Goal: Task Accomplishment & Management: Manage account settings

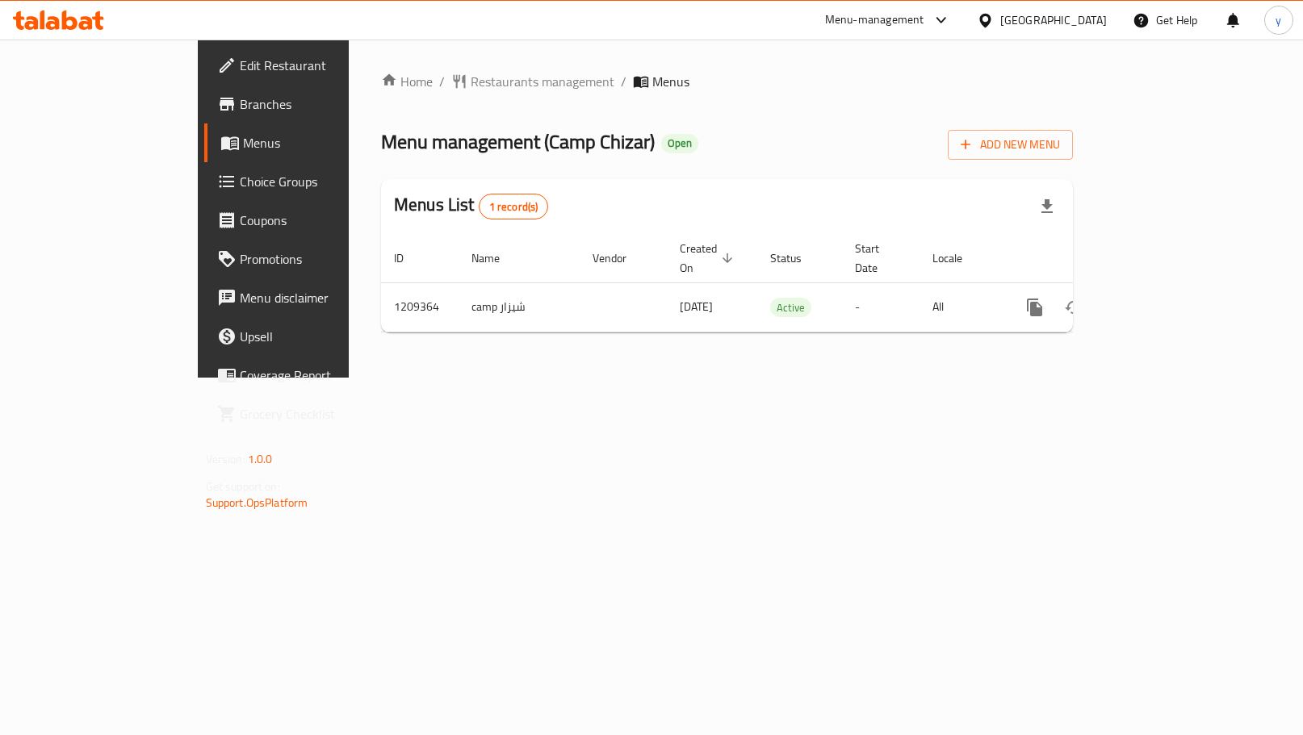
click at [240, 186] on span "Choice Groups" at bounding box center [321, 181] width 163 height 19
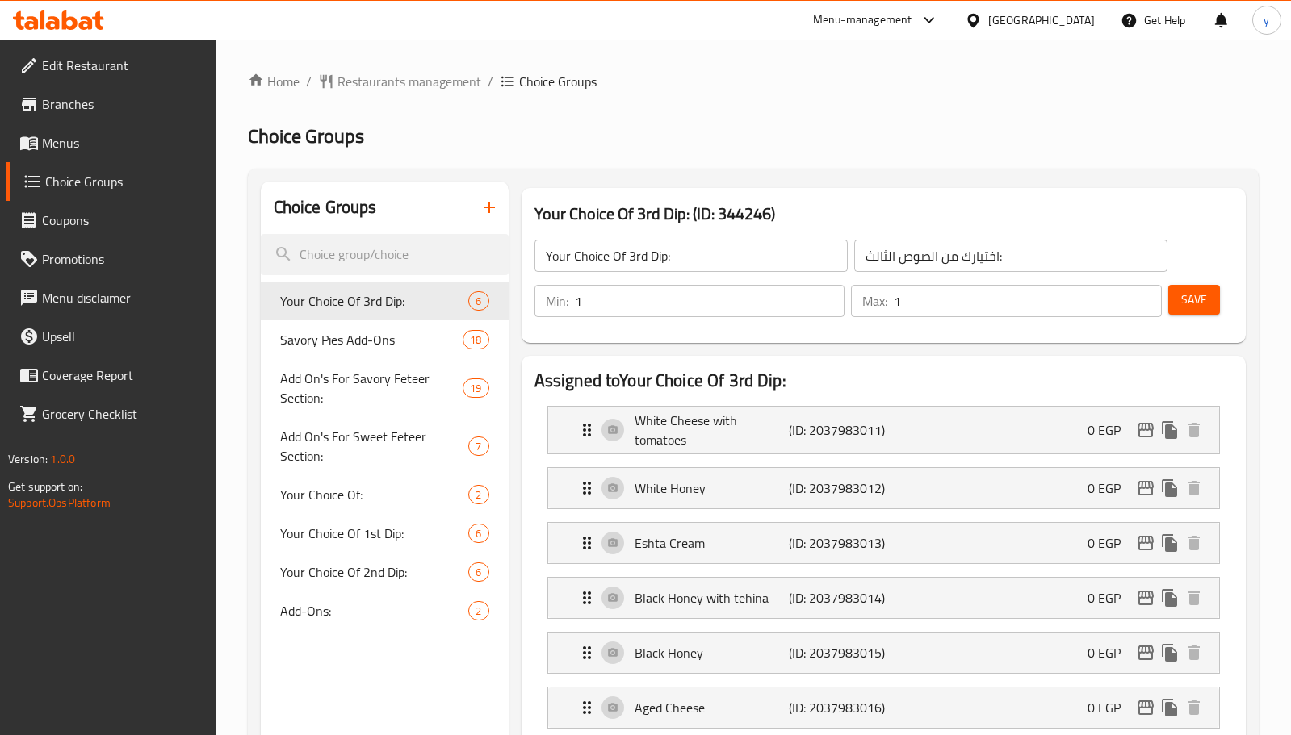
scroll to position [565, 0]
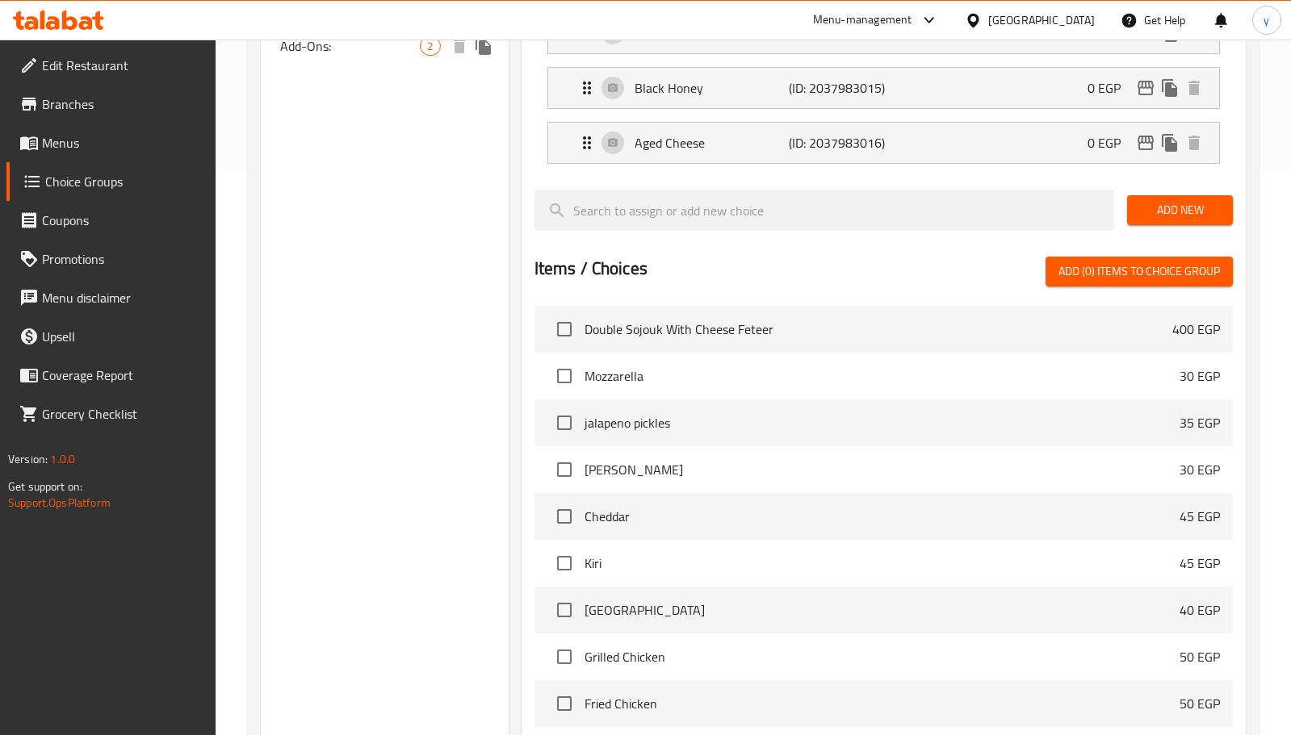
click at [353, 47] on span "Add-Ons:" at bounding box center [350, 45] width 140 height 19
click at [353, 17] on span "Your Choice Of 2nd Dip:" at bounding box center [374, 7] width 189 height 19
type input "Your Choice Of 2nd Dip:"
type input "اختيارك من الصوص الثاني:"
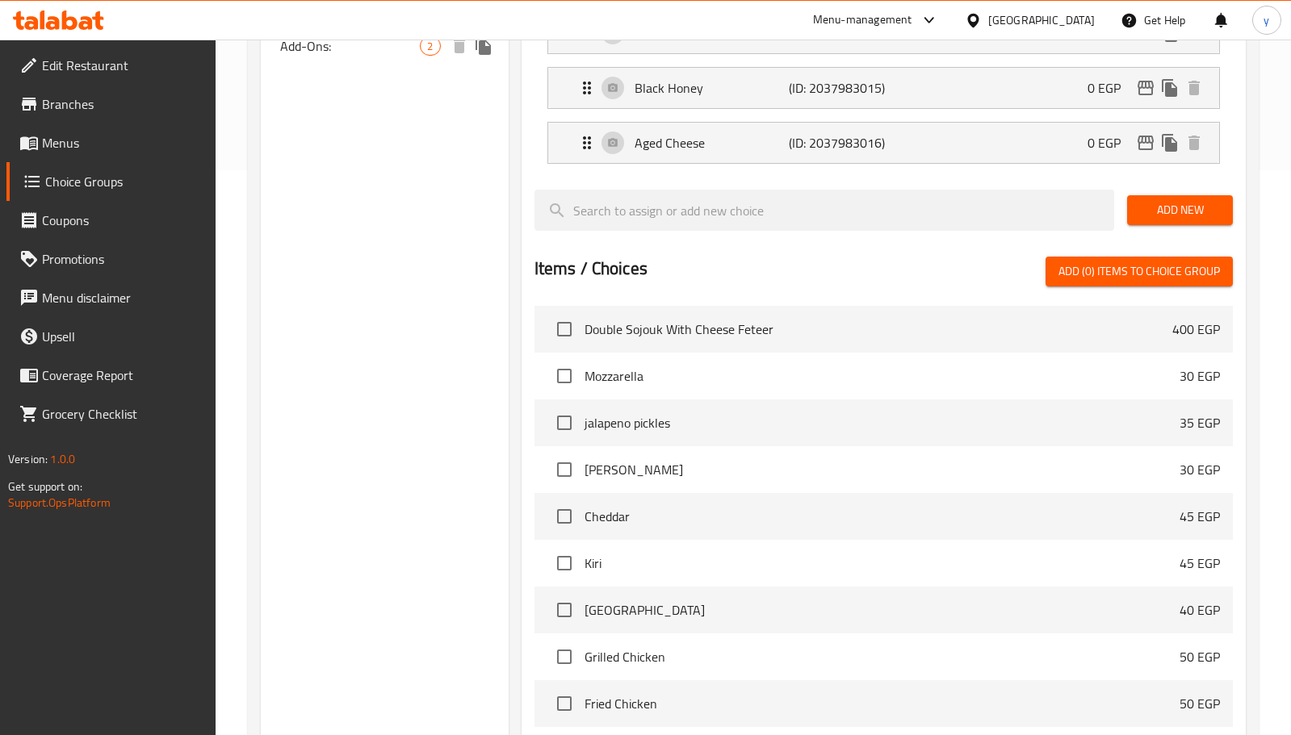
type input "1"
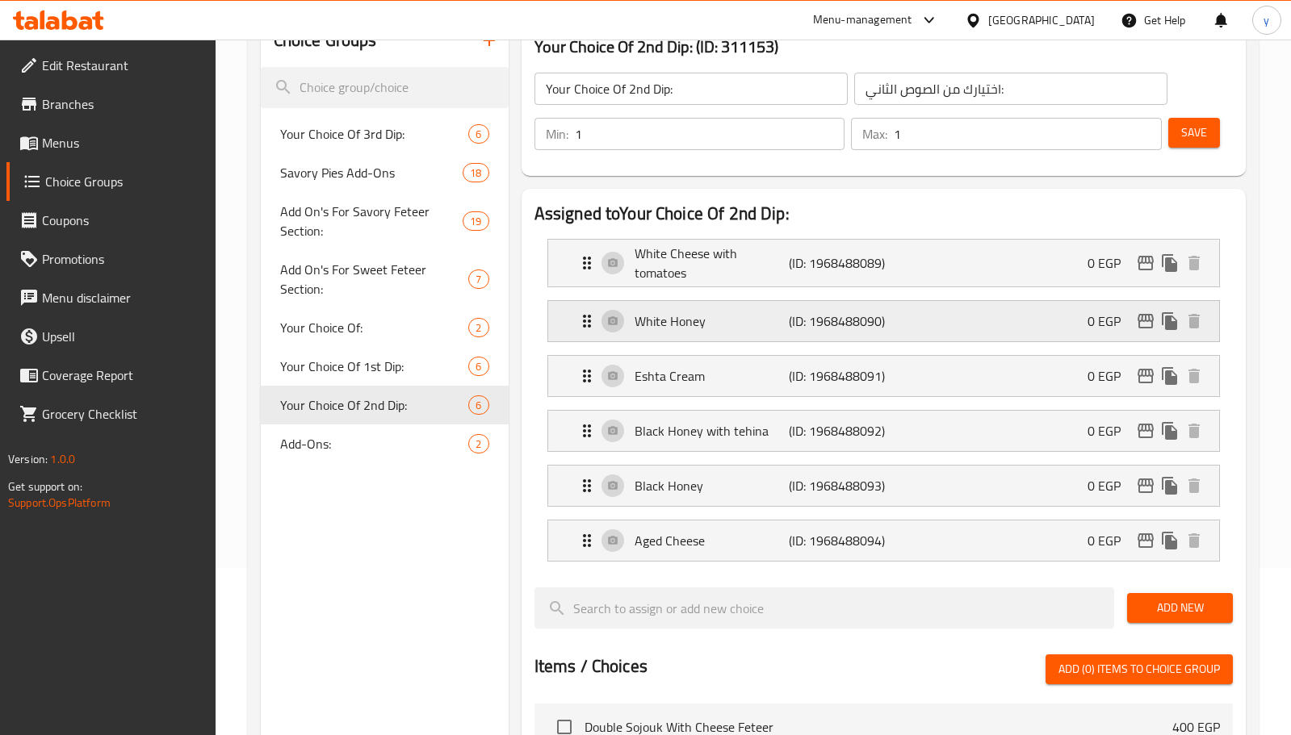
scroll to position [0, 0]
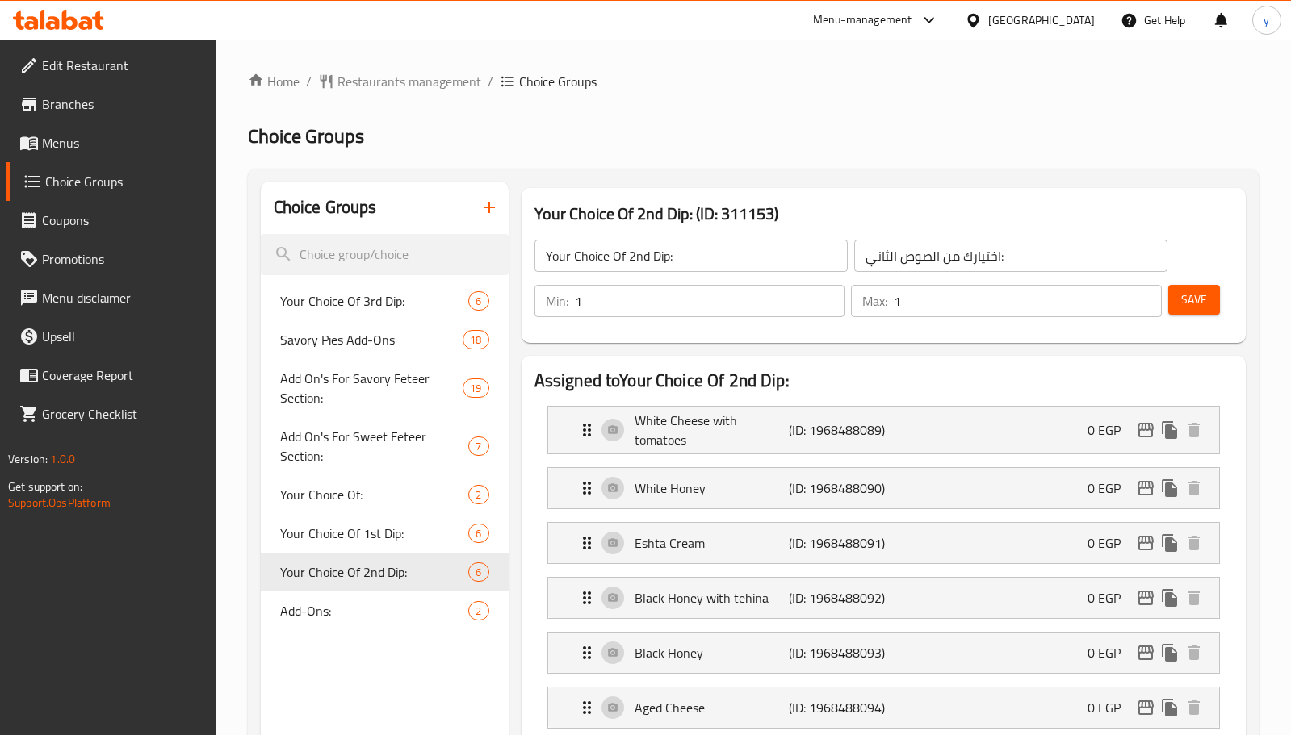
click at [73, 21] on icon at bounding box center [69, 19] width 15 height 19
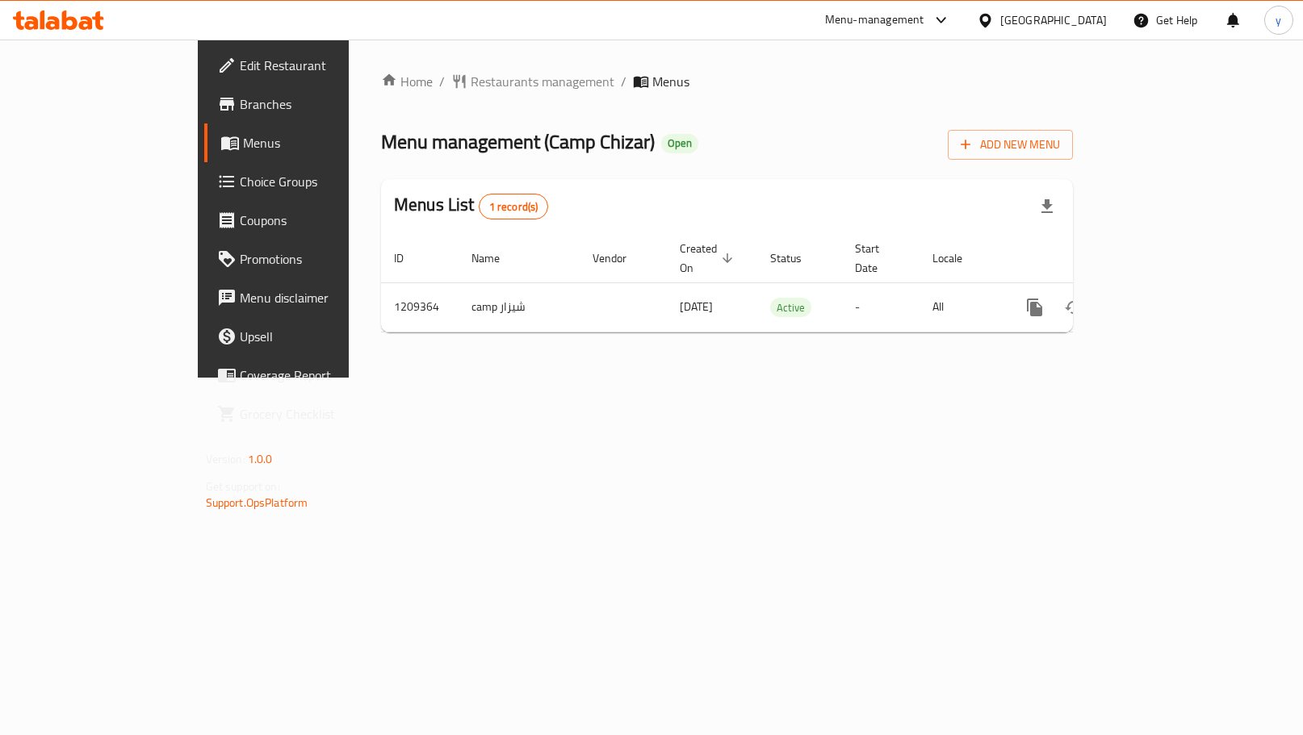
click at [204, 191] on link "Choice Groups" at bounding box center [309, 181] width 211 height 39
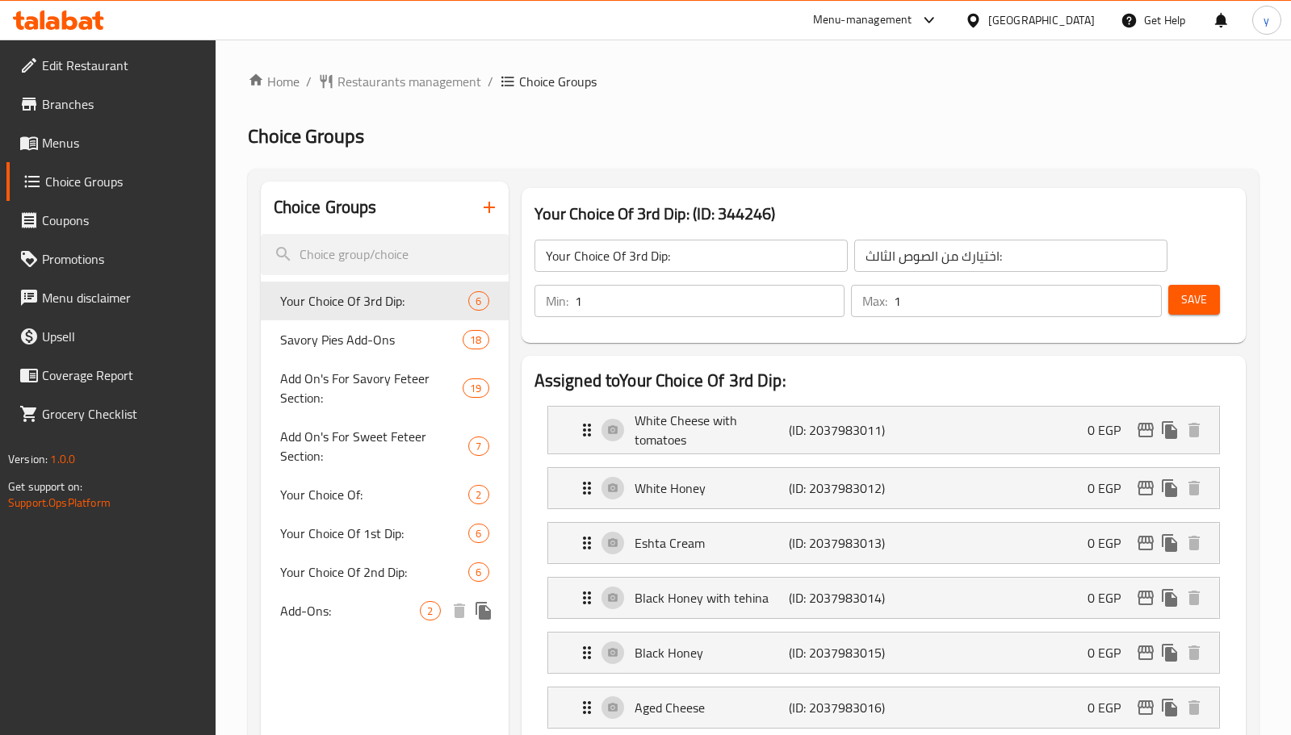
click at [318, 620] on span "Add-Ons:" at bounding box center [350, 610] width 140 height 19
type input "Add-Ons:"
type input "الإضافات:"
type input "0"
type input "2"
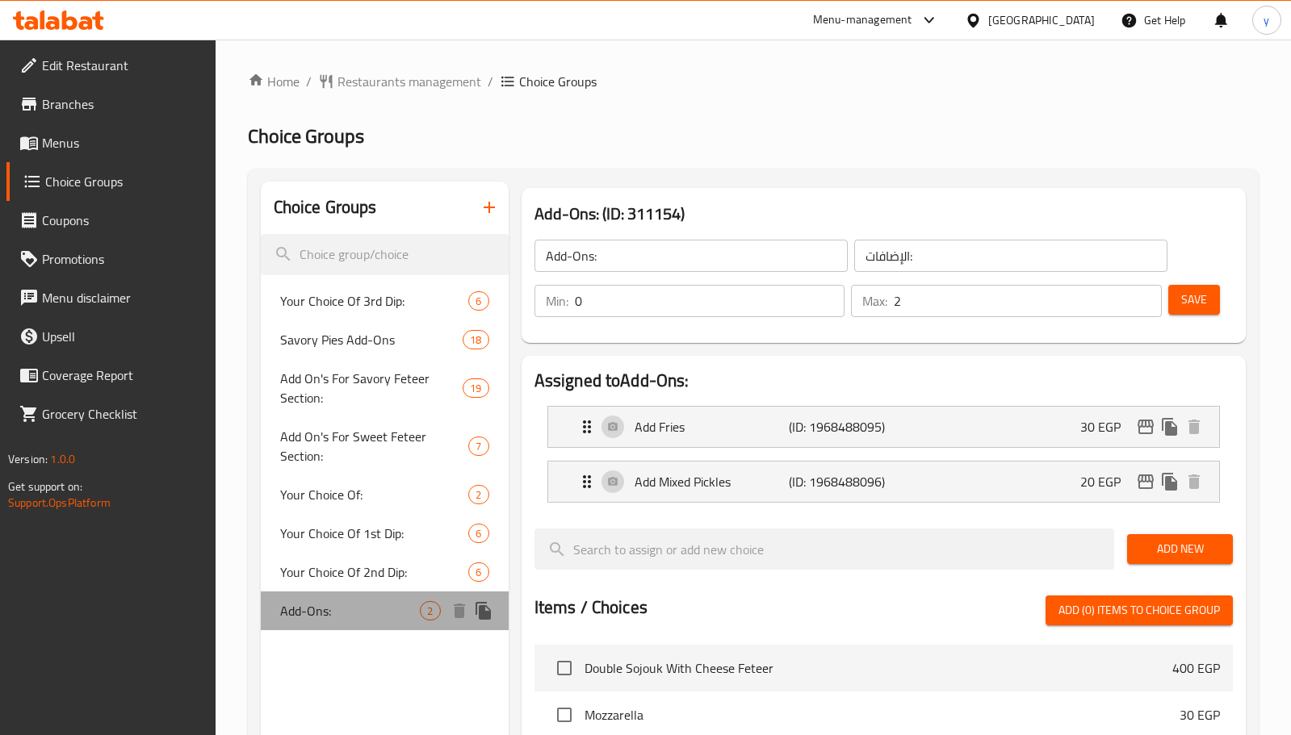
click at [318, 620] on span "Add-Ons:" at bounding box center [350, 610] width 140 height 19
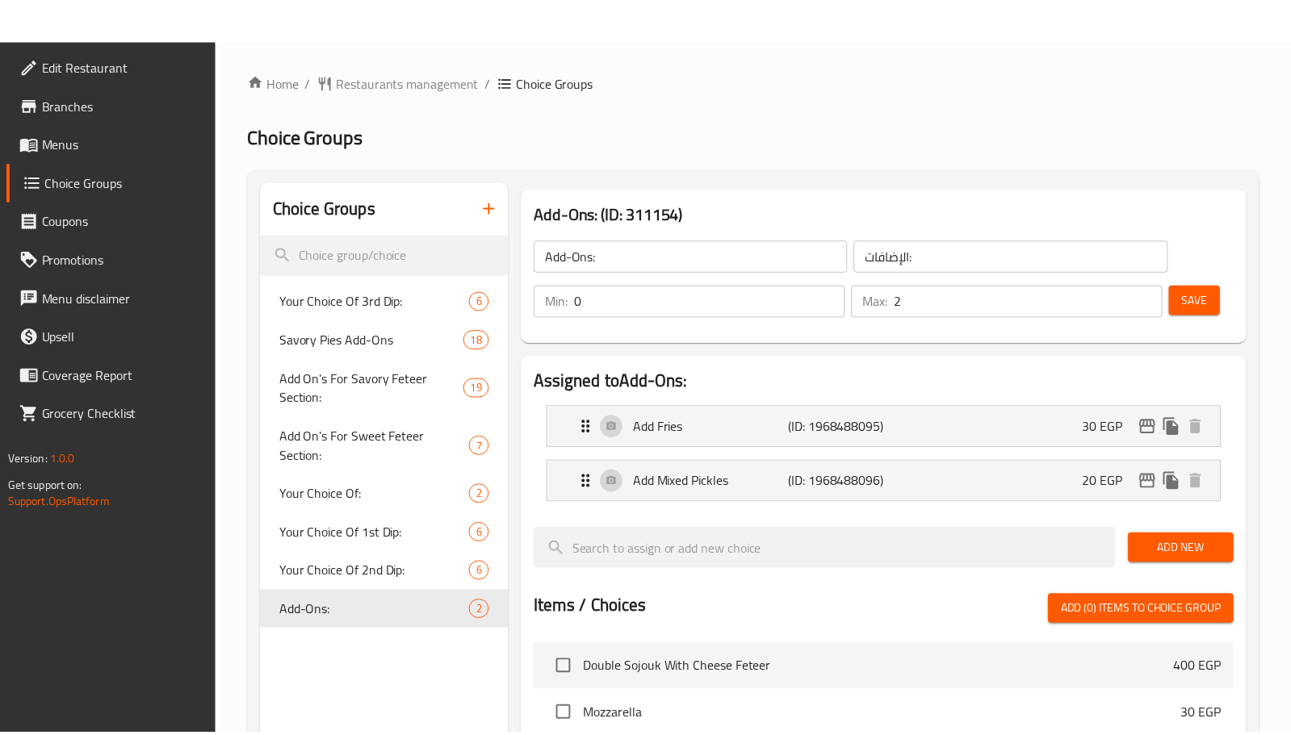
scroll to position [522, 0]
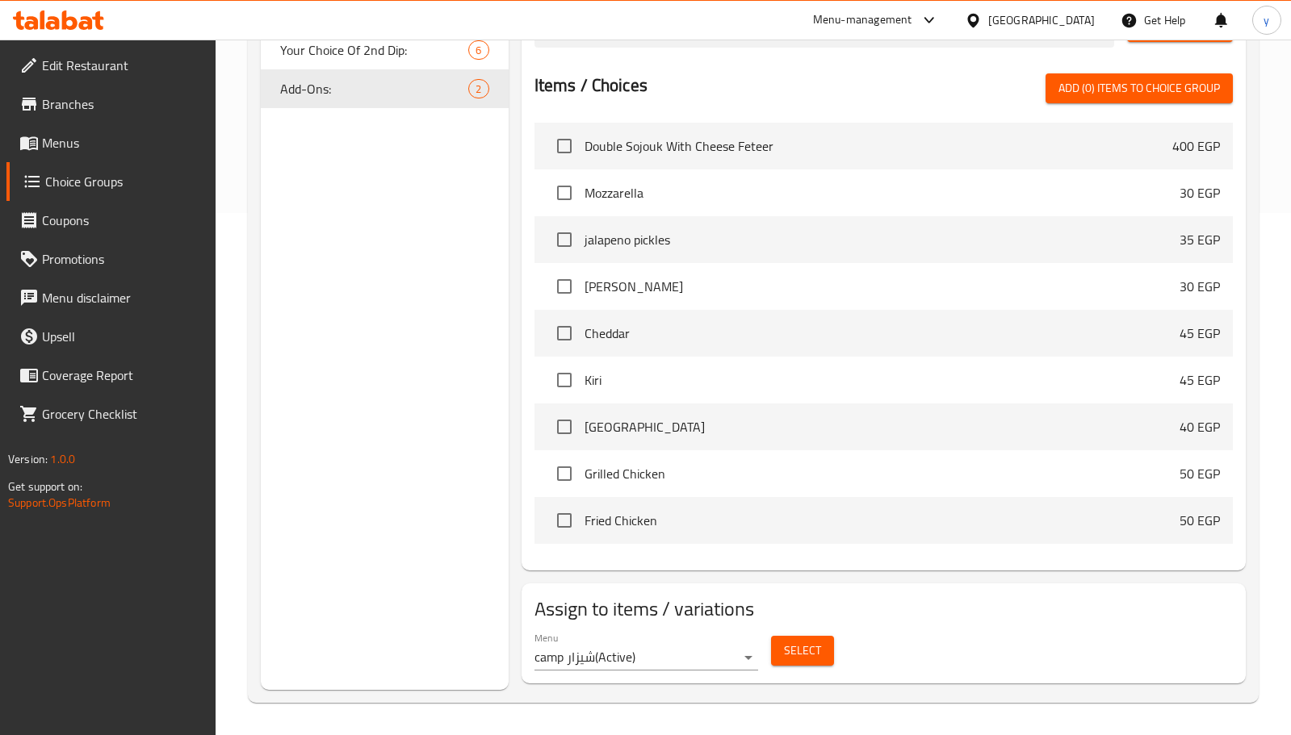
click at [73, 29] on icon at bounding box center [69, 19] width 15 height 19
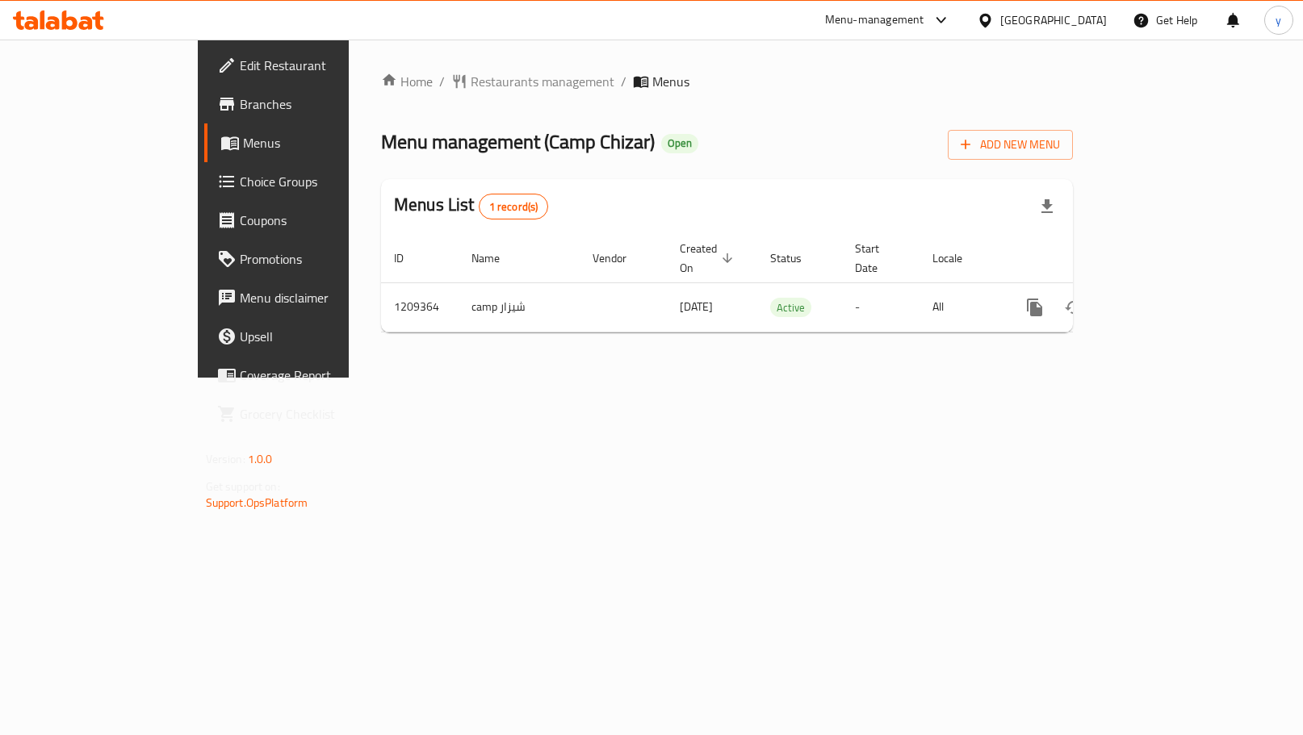
click at [240, 190] on span "Choice Groups" at bounding box center [321, 181] width 163 height 19
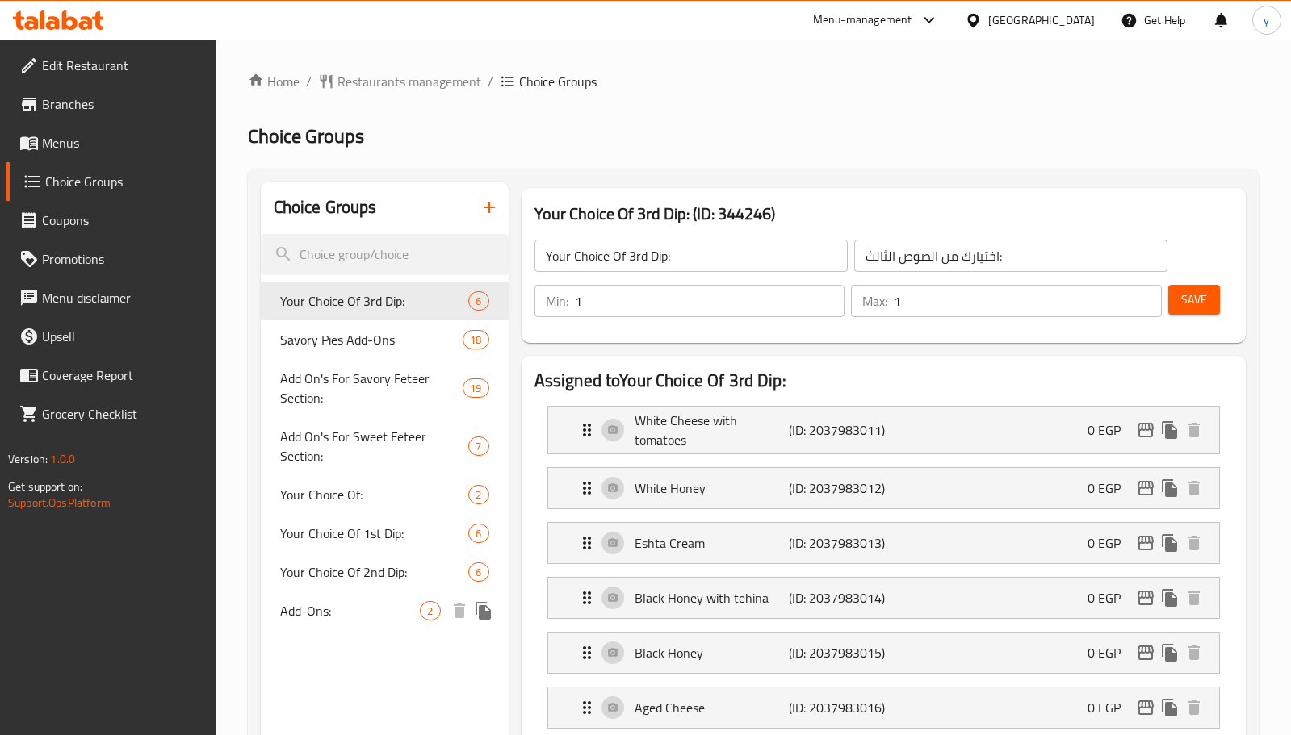
click at [341, 606] on span "Add-Ons:" at bounding box center [350, 610] width 140 height 19
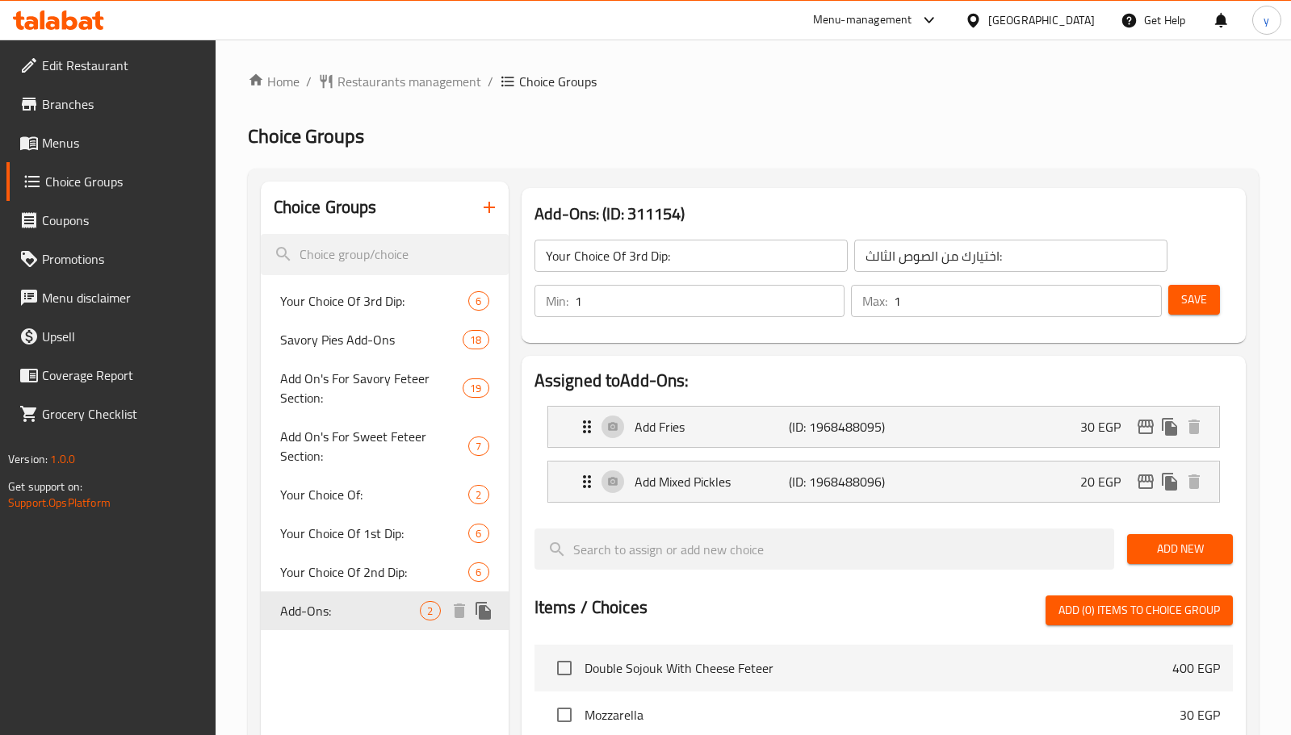
type input "Add-Ons:"
type input "الإضافات:"
type input "0"
type input "2"
click at [341, 606] on span "Add-Ons:" at bounding box center [350, 610] width 140 height 19
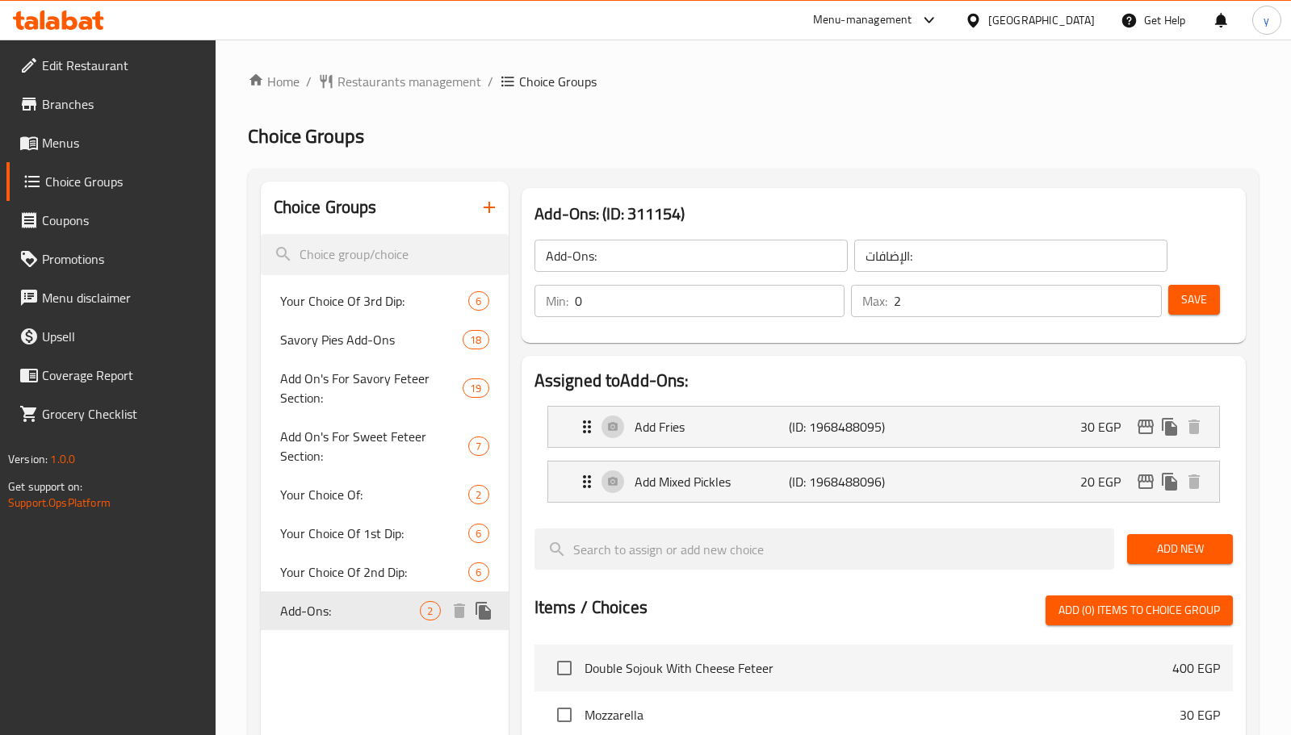
click at [341, 606] on span "Add-Ons:" at bounding box center [350, 610] width 140 height 19
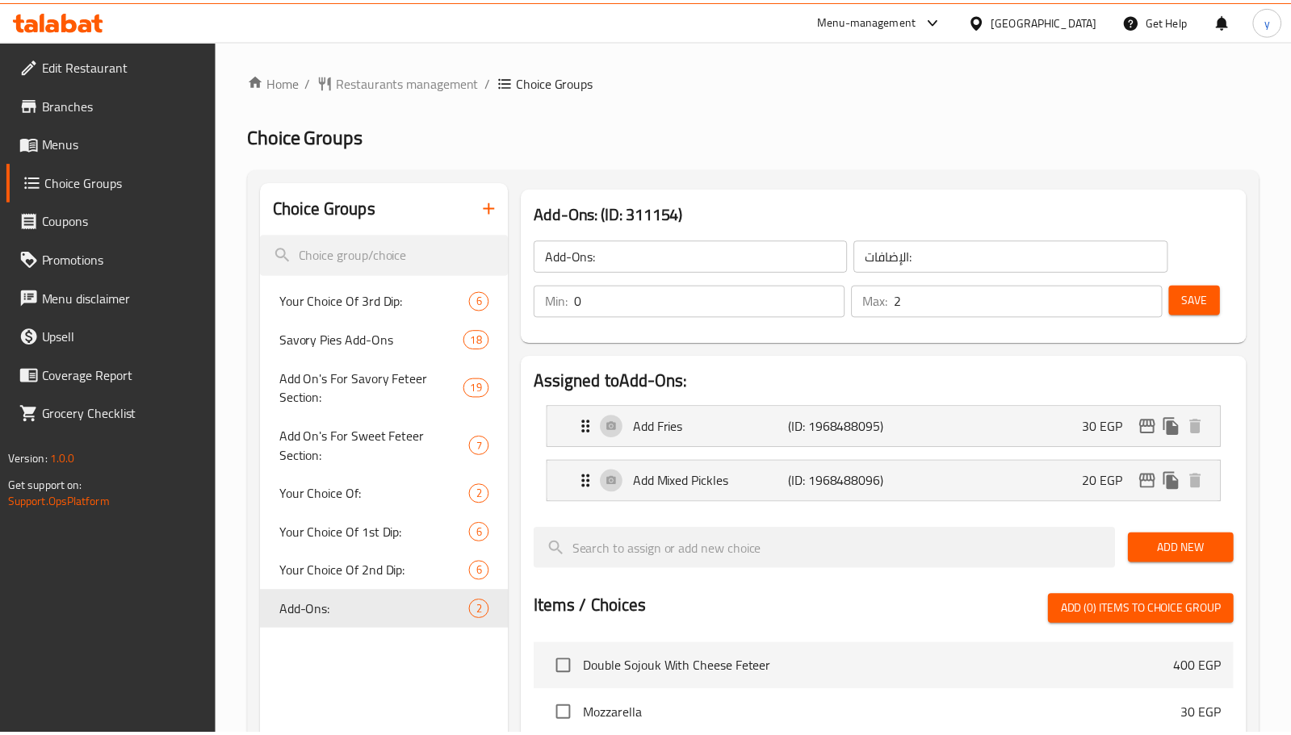
scroll to position [522, 0]
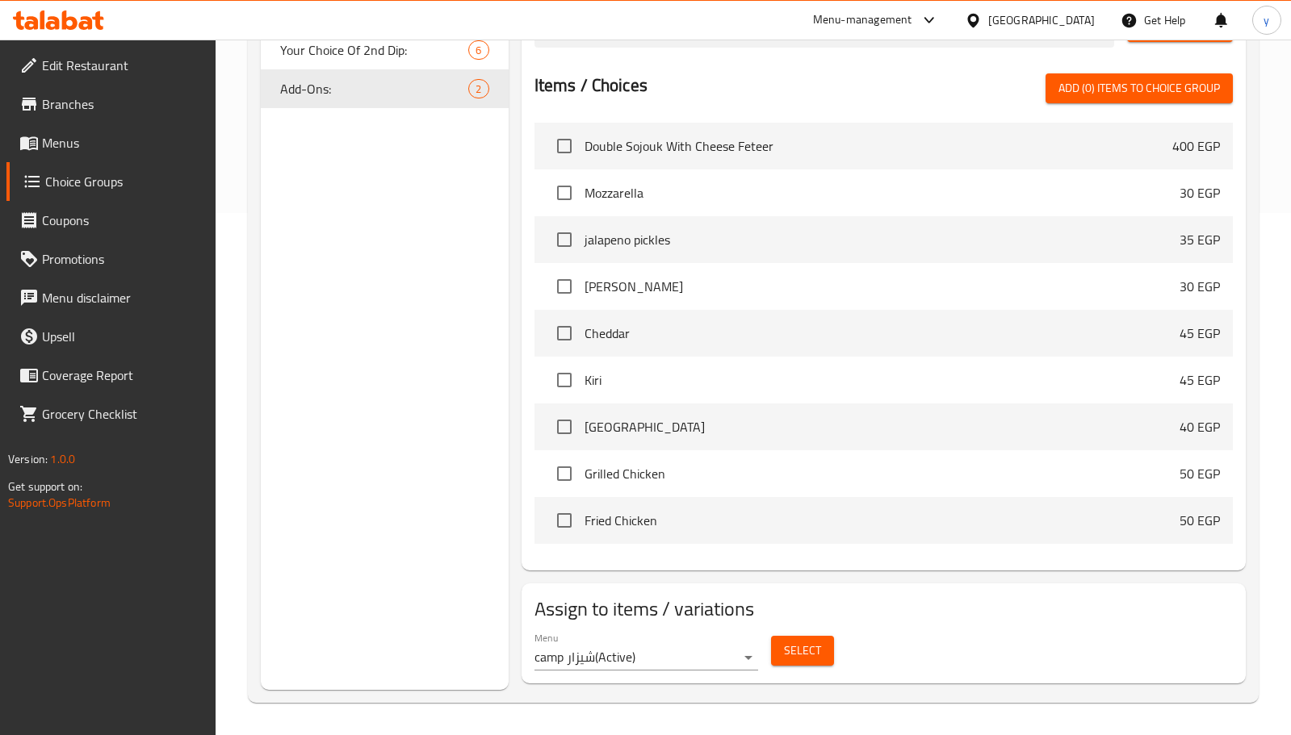
click at [96, 5] on div at bounding box center [58, 20] width 117 height 32
click at [90, 22] on icon at bounding box center [86, 23] width 14 height 14
